Goal: Download file/media

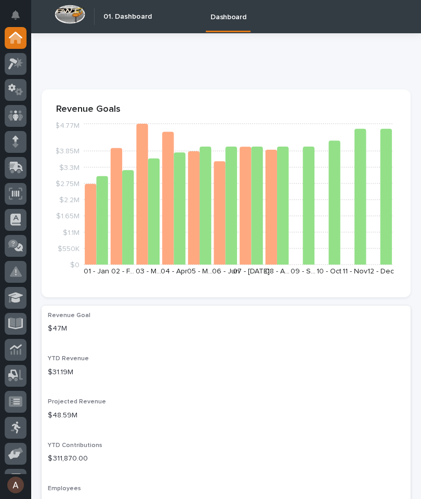
click at [17, 68] on icon at bounding box center [15, 64] width 15 height 12
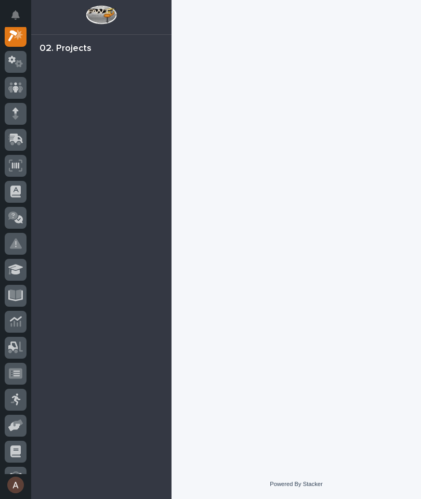
scroll to position [26, 0]
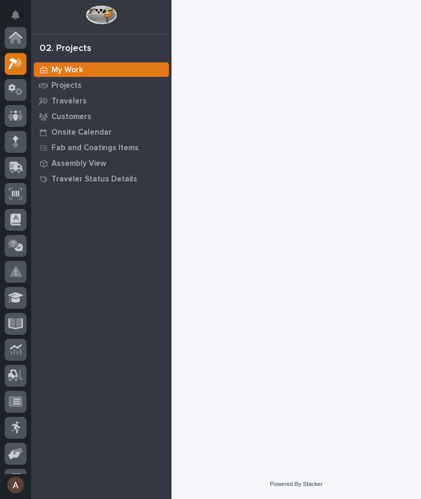
scroll to position [26, 0]
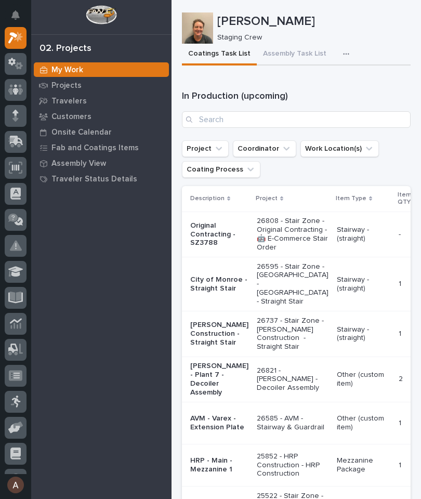
click at [343, 54] on icon "button" at bounding box center [346, 53] width 6 height 7
click at [338, 83] on button "Staging Task List" at bounding box center [315, 82] width 69 height 18
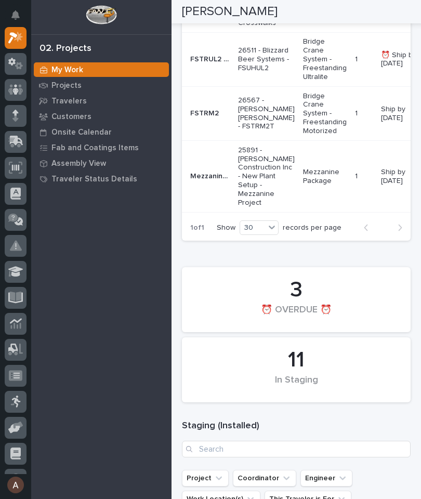
scroll to position [391, 0]
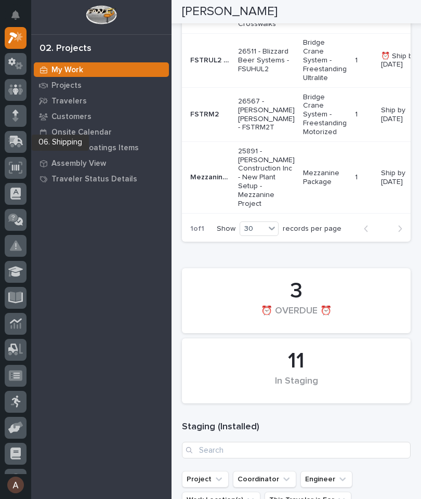
click at [20, 139] on icon at bounding box center [17, 141] width 14 height 10
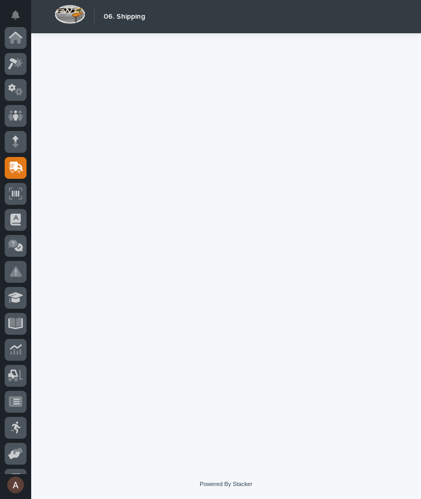
scroll to position [99, 0]
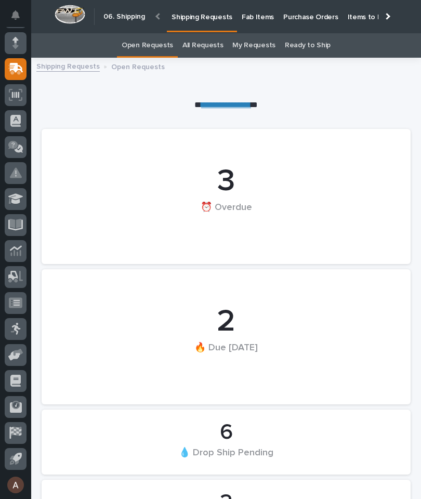
click at [257, 18] on p "Fab Items" at bounding box center [258, 11] width 32 height 22
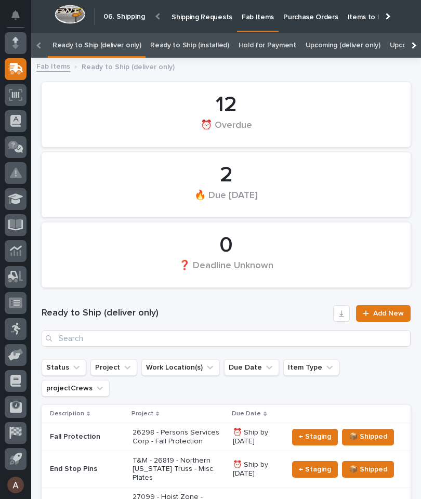
click at [416, 42] on div at bounding box center [412, 45] width 17 height 24
click at [417, 45] on div at bounding box center [412, 45] width 17 height 24
click at [256, 44] on link "All" at bounding box center [259, 45] width 7 height 24
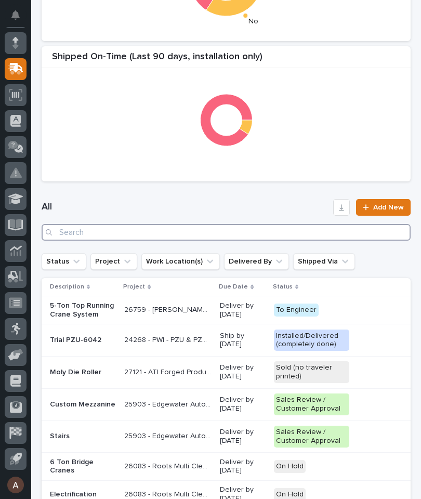
click at [270, 235] on input "Search" at bounding box center [226, 232] width 369 height 17
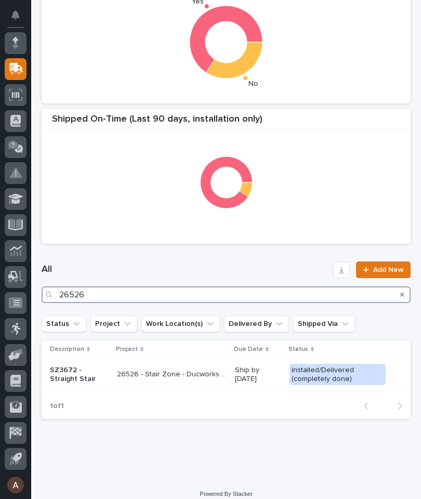
type input "26526"
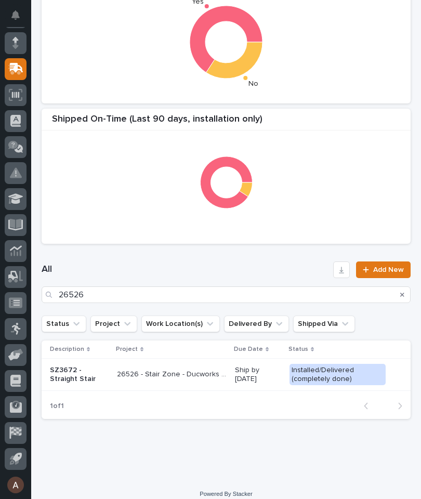
click at [269, 255] on div "All 26526 Add New" at bounding box center [226, 282] width 369 height 67
click at [72, 371] on p "SZ3672 - Straight Stair" at bounding box center [79, 375] width 59 height 18
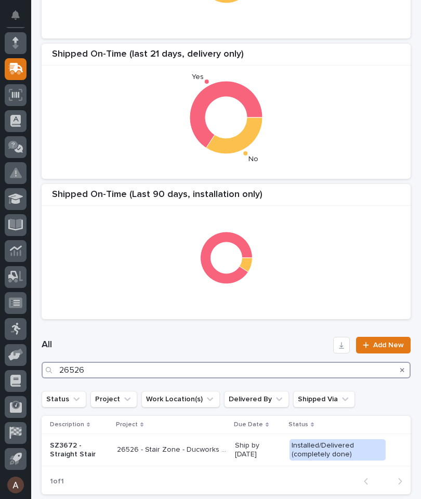
click at [132, 371] on input "26526" at bounding box center [226, 370] width 369 height 17
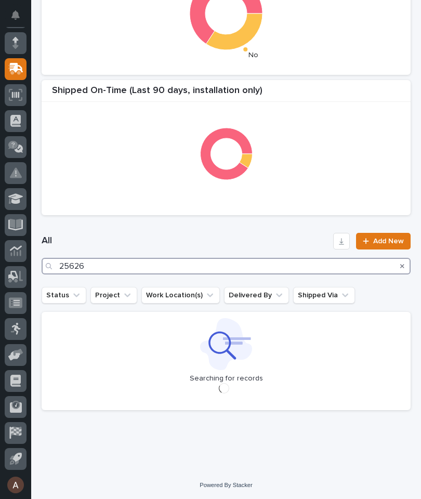
type input "25626"
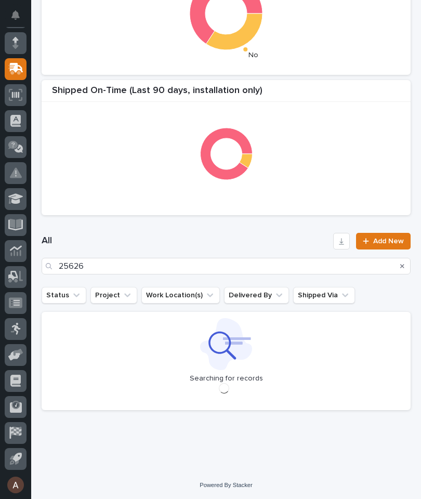
click at [279, 237] on h1 "All" at bounding box center [185, 241] width 287 height 12
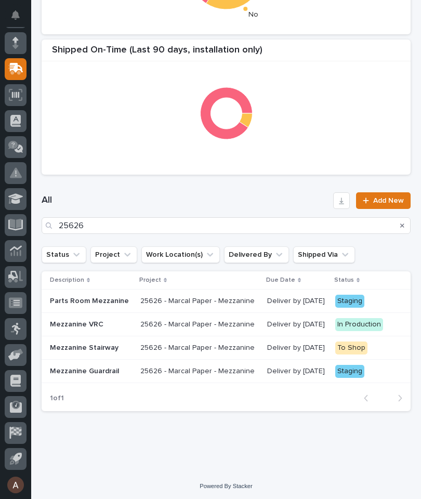
click at [106, 300] on p "Parts Room Mezzanine" at bounding box center [91, 301] width 82 height 9
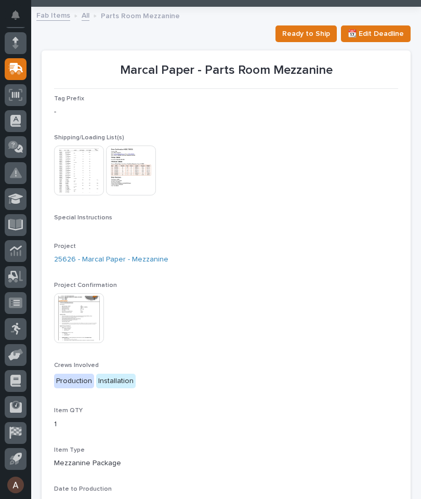
click at [74, 169] on img at bounding box center [79, 171] width 50 height 50
click at [76, 175] on img at bounding box center [79, 171] width 50 height 50
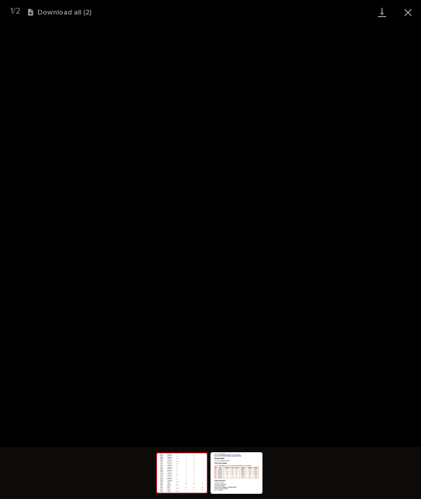
click at [379, 11] on link "Download" at bounding box center [382, 12] width 26 height 24
click at [411, 10] on button "Close gallery" at bounding box center [408, 12] width 26 height 24
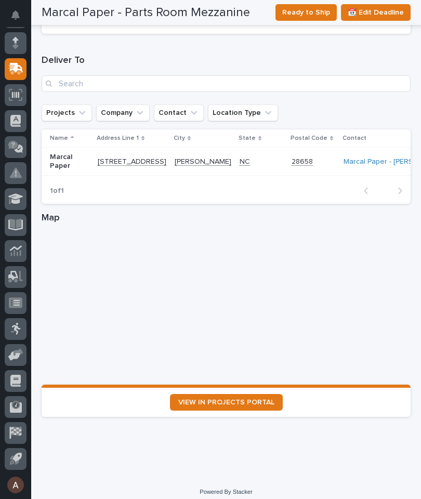
scroll to position [1374, 0]
click at [263, 399] on span "VIEW IN PROJECTS PORTAL" at bounding box center [226, 402] width 96 height 7
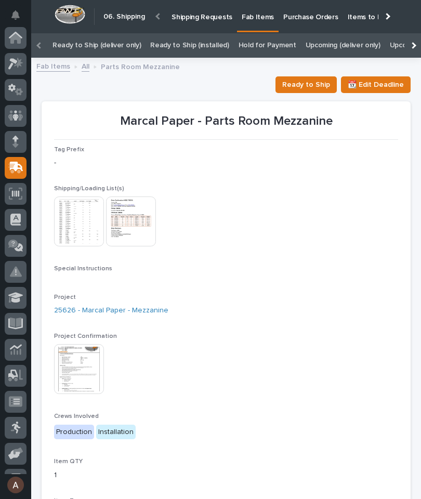
scroll to position [0, 0]
click at [15, 169] on icon at bounding box center [17, 167] width 14 height 10
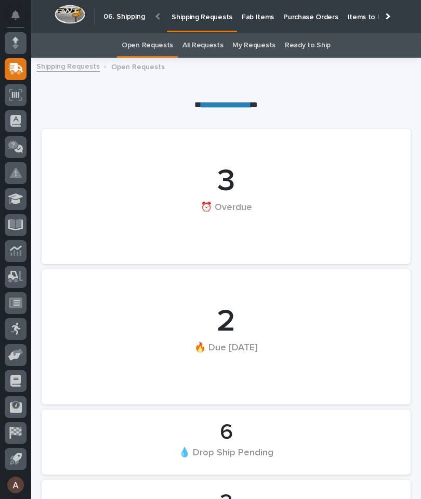
click at [372, 49] on div "Open Requests All Requests My Requests Ready to Ship" at bounding box center [226, 45] width 390 height 24
click at [388, 19] on div at bounding box center [386, 16] width 17 height 32
click at [274, 18] on p "Fab Items" at bounding box center [258, 11] width 32 height 22
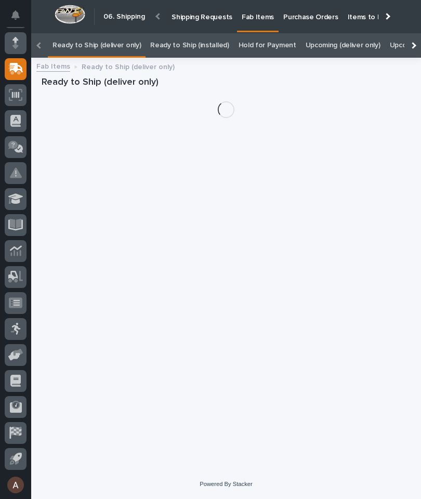
scroll to position [0, -131]
click at [412, 33] on div at bounding box center [412, 45] width 17 height 24
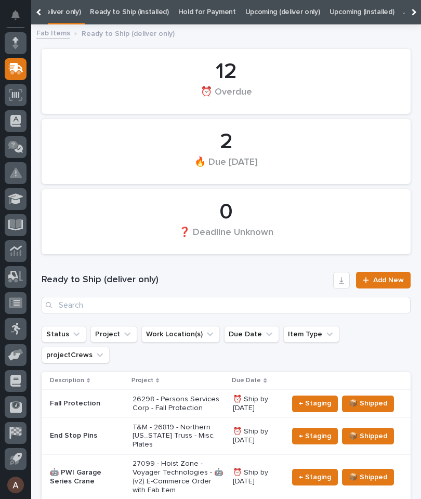
scroll to position [0, 66]
click at [418, 14] on div at bounding box center [412, 12] width 17 height 24
click at [256, 14] on link "All" at bounding box center [259, 12] width 7 height 24
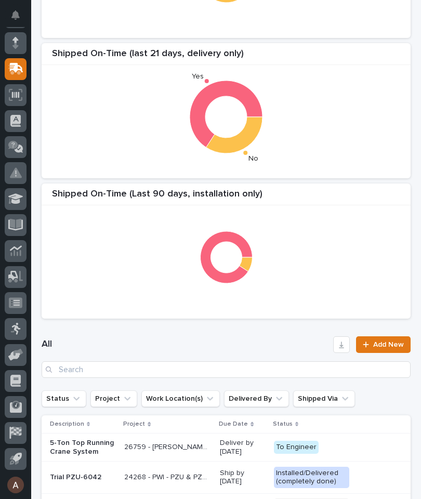
scroll to position [184, 0]
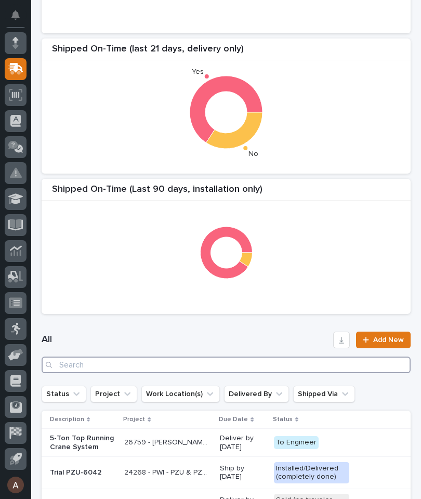
click at [254, 368] on input "Search" at bounding box center [226, 365] width 369 height 17
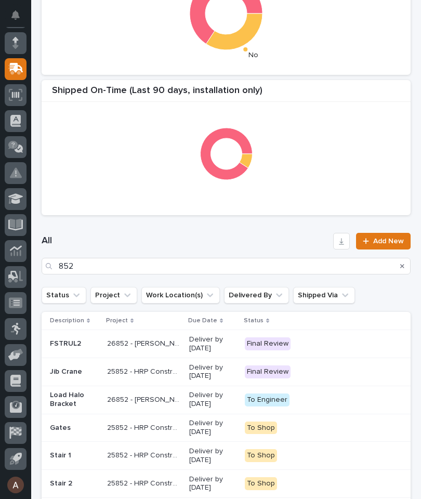
click at [259, 232] on div "All 852 Add New" at bounding box center [226, 253] width 369 height 67
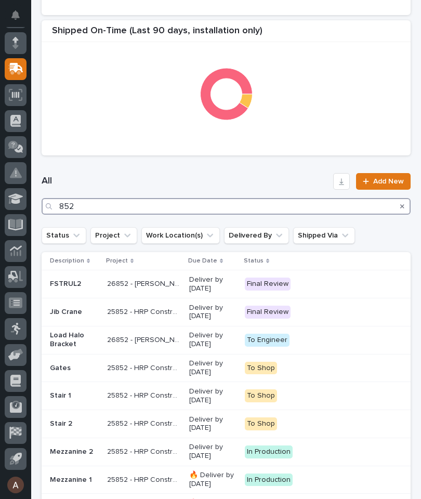
click at [311, 206] on input "852" at bounding box center [226, 206] width 369 height 17
type input "8"
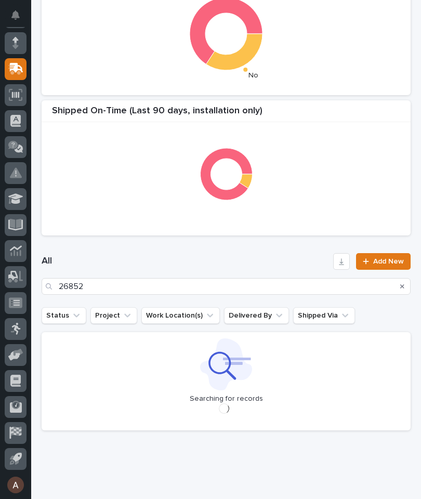
click at [267, 252] on div "All 26852 Add New" at bounding box center [226, 274] width 369 height 67
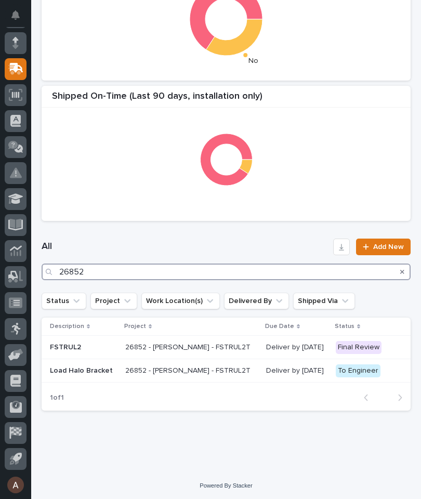
click at [255, 271] on input "26852" at bounding box center [226, 272] width 369 height 17
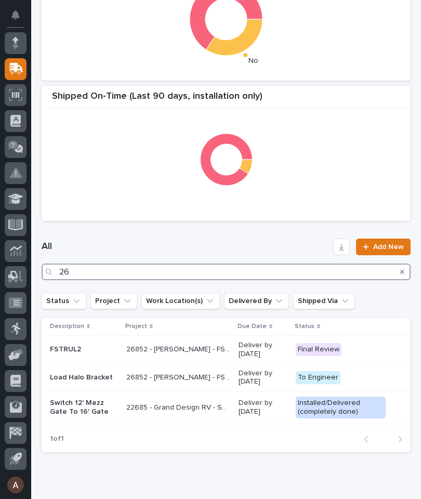
type input "2"
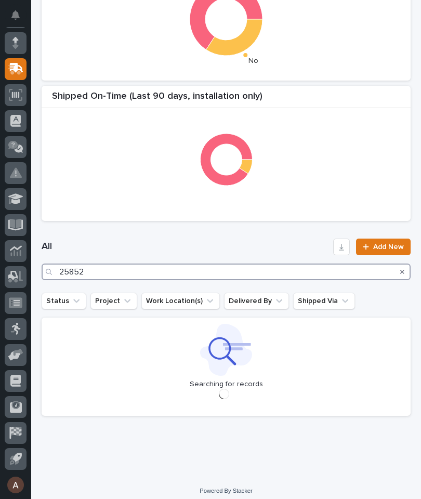
type input "25852"
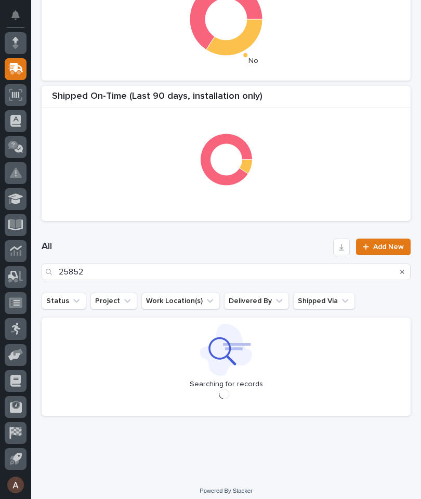
click at [244, 236] on div "All 25852 Add New" at bounding box center [226, 259] width 369 height 67
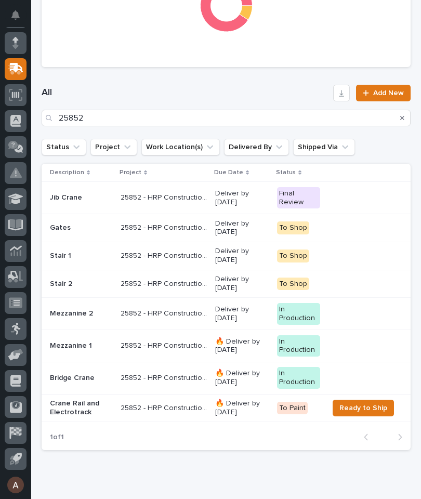
scroll to position [432, 0]
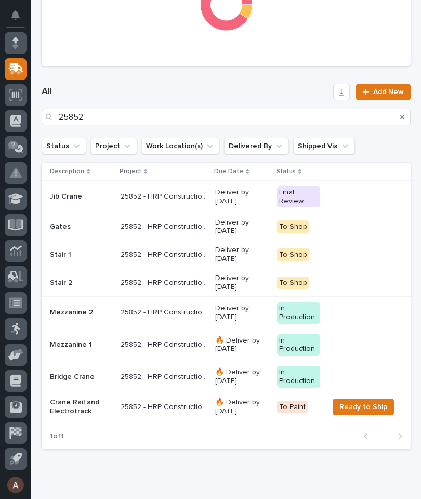
click at [74, 340] on p "Mezzanine 1" at bounding box center [81, 344] width 62 height 9
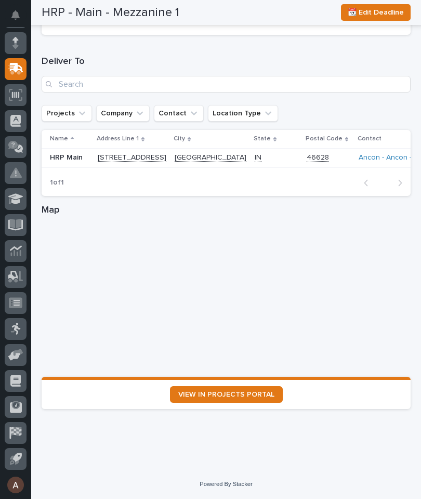
scroll to position [1430, 0]
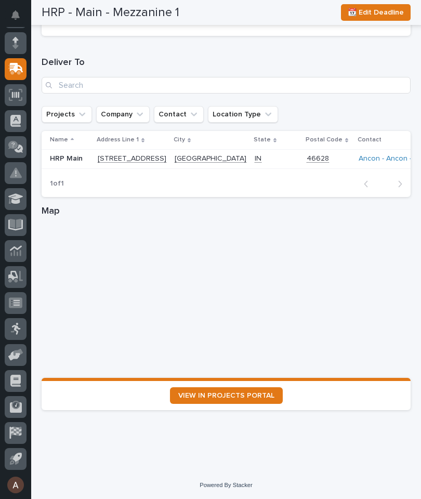
click at [261, 395] on span "VIEW IN PROJECTS PORTAL" at bounding box center [226, 395] width 96 height 7
click at [20, 67] on icon at bounding box center [17, 68] width 14 height 10
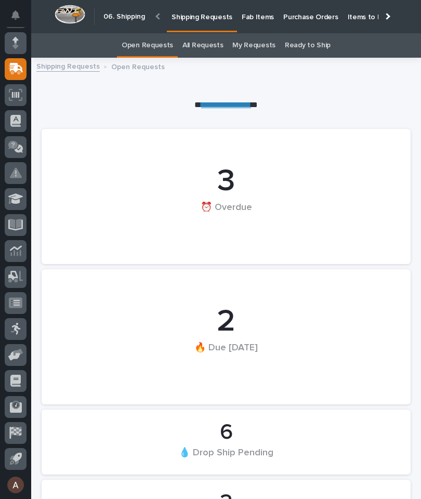
click at [384, 16] on div at bounding box center [387, 16] width 7 height 7
click at [338, 17] on p "Purchase Orders" at bounding box center [310, 11] width 55 height 22
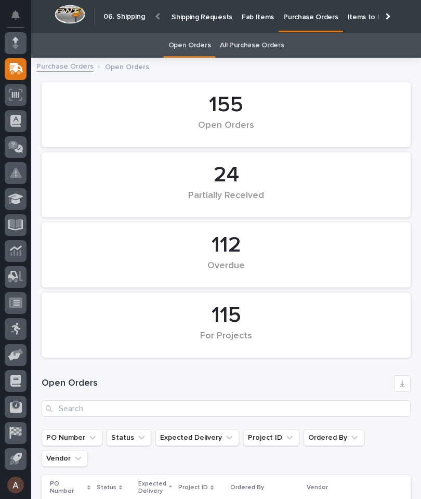
click at [394, 14] on div at bounding box center [386, 16] width 17 height 32
click at [163, 16] on div at bounding box center [158, 16] width 17 height 32
click at [251, 18] on p "Fab Items" at bounding box center [258, 11] width 32 height 22
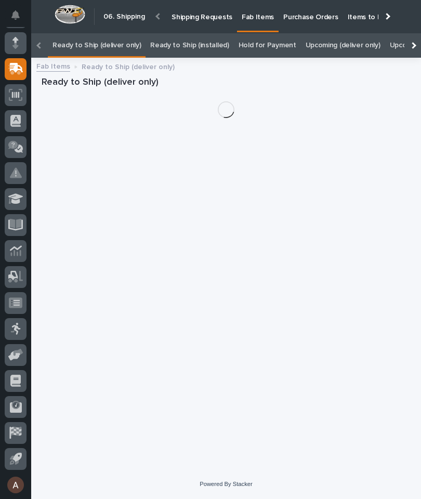
scroll to position [0, -112]
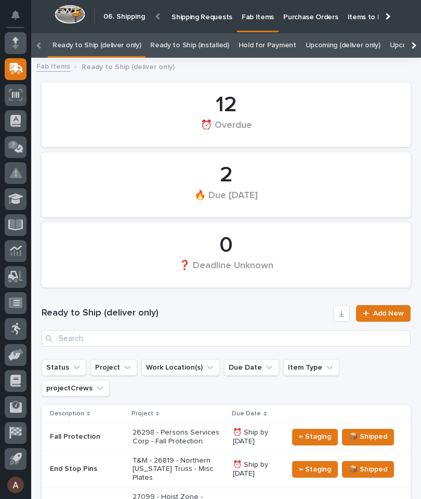
click at [419, 44] on div at bounding box center [412, 45] width 17 height 24
click at [417, 49] on div at bounding box center [412, 45] width 17 height 24
click at [256, 45] on link "All" at bounding box center [259, 45] width 7 height 24
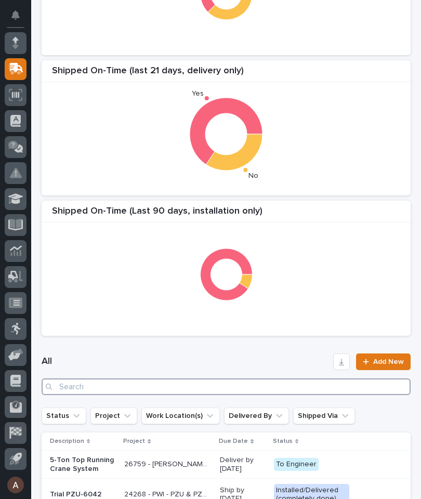
click at [213, 388] on input "Search" at bounding box center [226, 386] width 369 height 17
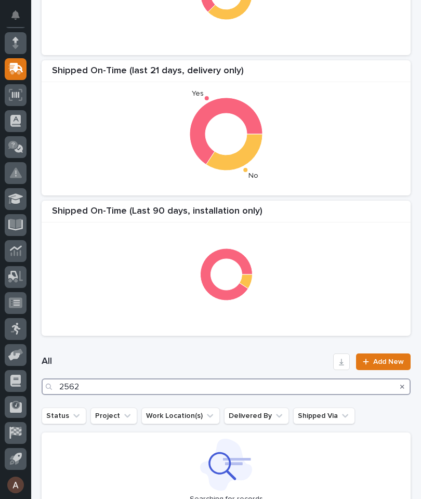
type input "25626"
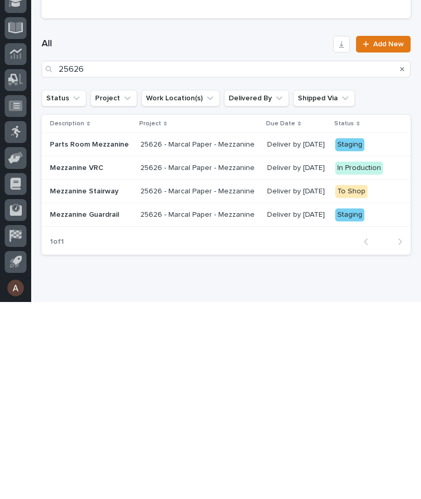
click at [91, 403] on div "Mezzanine Guardrail" at bounding box center [91, 411] width 82 height 17
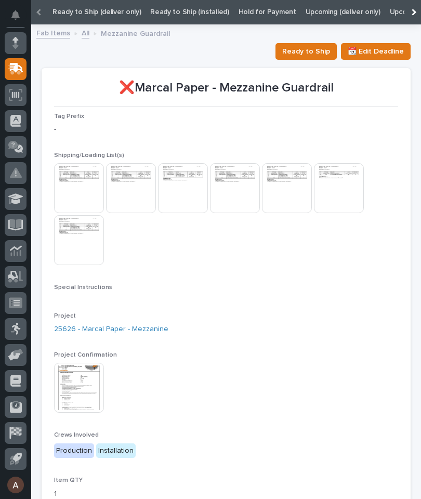
click at [87, 187] on img at bounding box center [79, 188] width 50 height 50
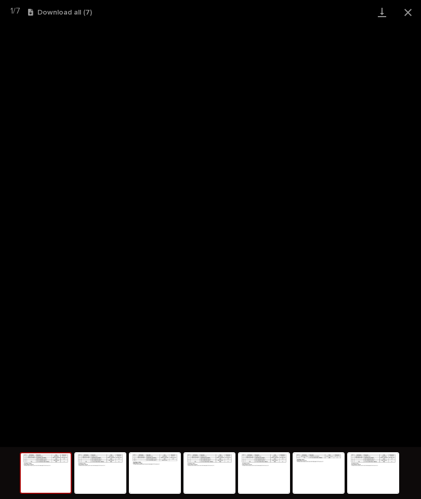
click at [379, 12] on link "Download" at bounding box center [382, 12] width 26 height 24
click at [414, 11] on button "Close gallery" at bounding box center [408, 12] width 26 height 24
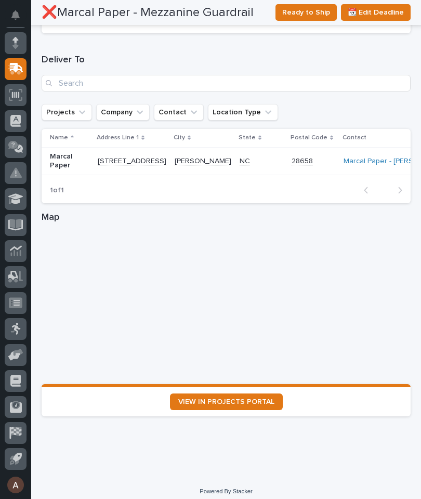
scroll to position [1426, 0]
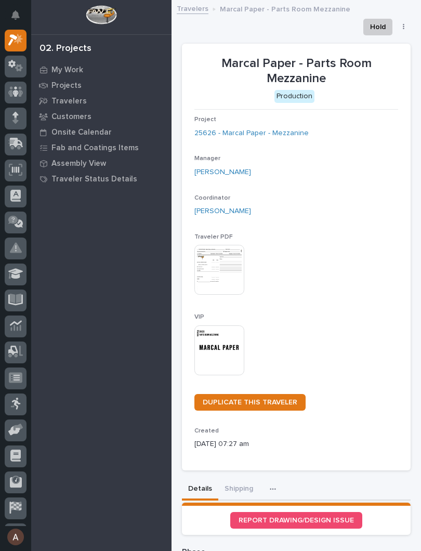
click at [226, 350] on img at bounding box center [219, 350] width 50 height 50
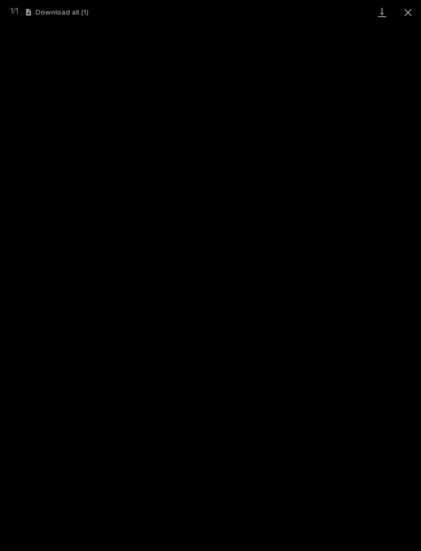
click at [388, 14] on link "Download" at bounding box center [382, 12] width 26 height 24
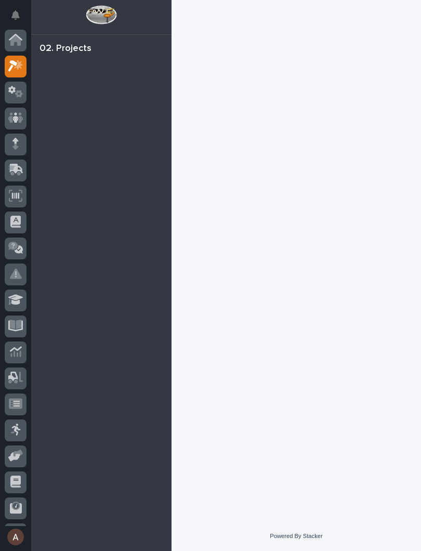
scroll to position [26, 0]
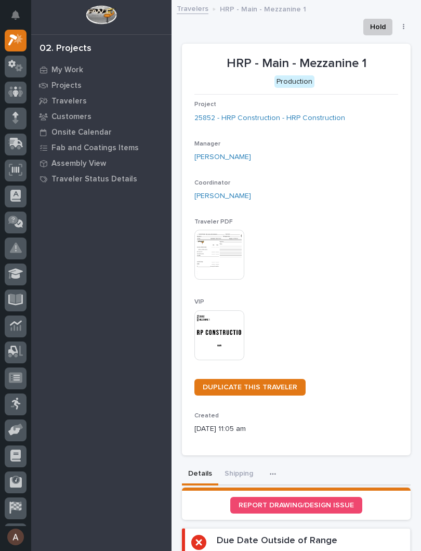
click at [227, 335] on img at bounding box center [219, 335] width 50 height 50
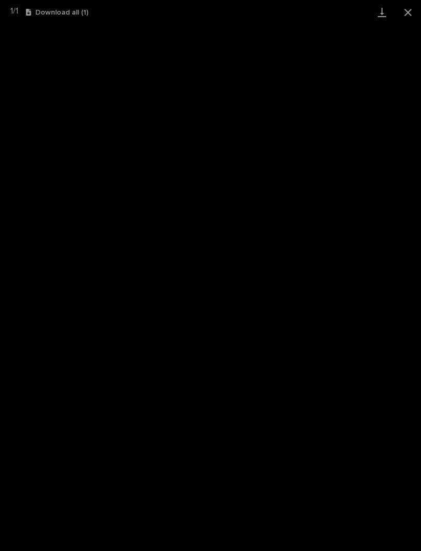
click at [382, 18] on link "Download" at bounding box center [382, 12] width 26 height 24
